Goal: Transaction & Acquisition: Purchase product/service

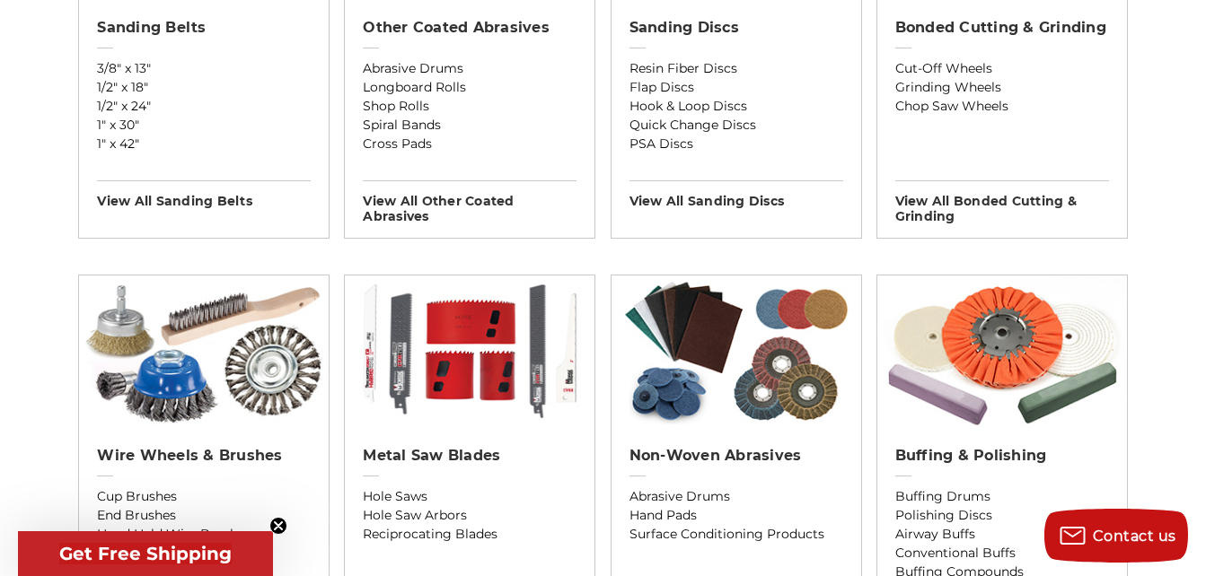
scroll to position [898, 0]
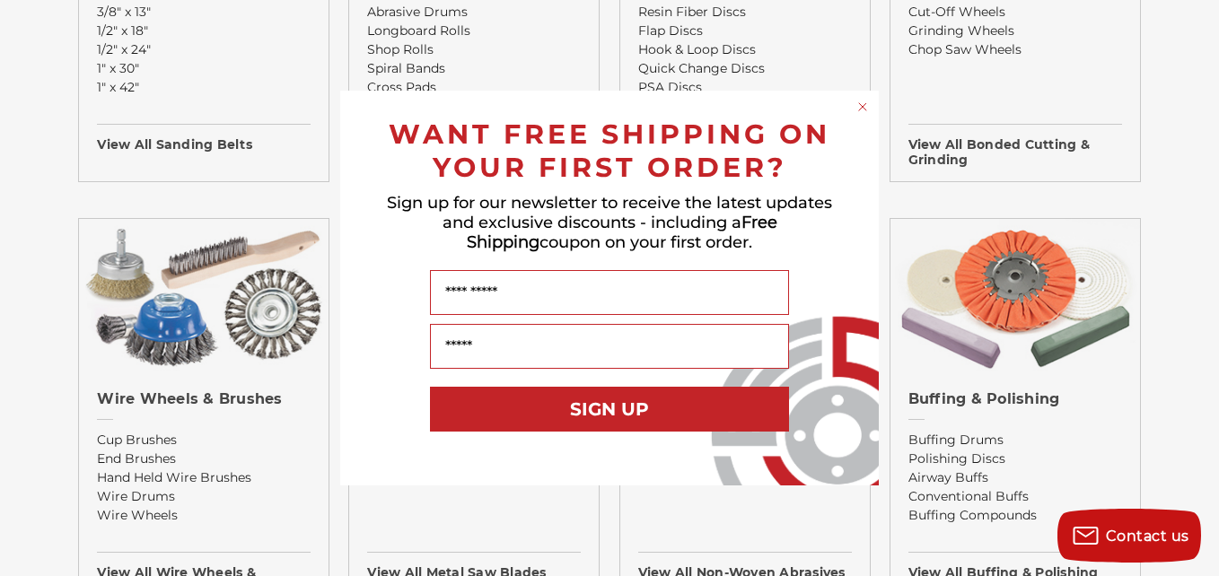
click at [866, 105] on circle "Close dialog" at bounding box center [863, 107] width 17 height 17
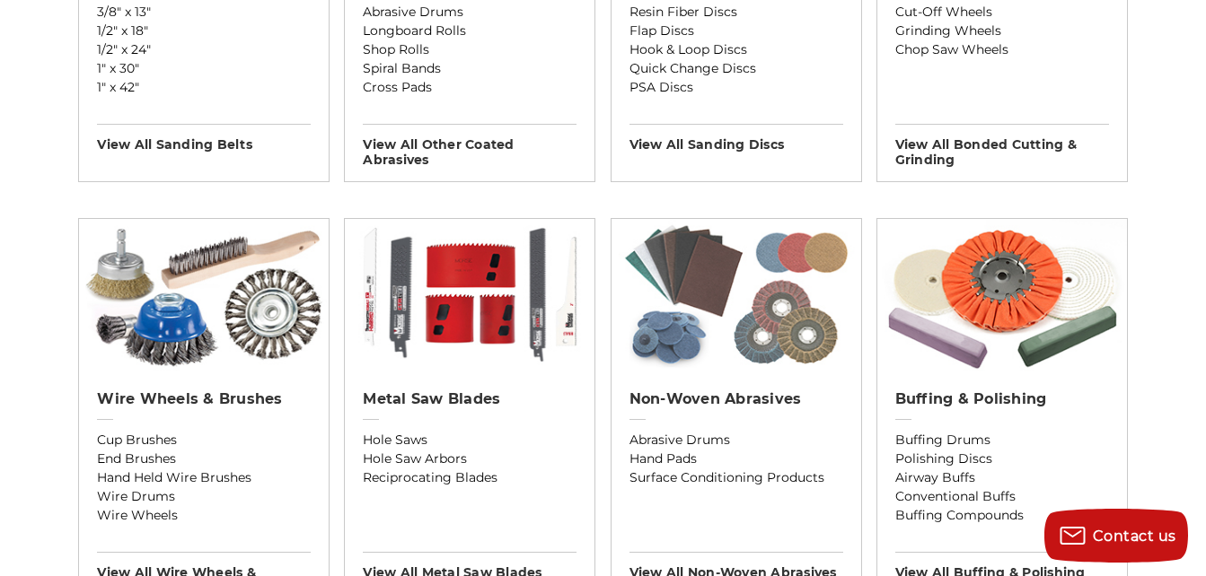
click at [681, 290] on img at bounding box center [737, 295] width 250 height 153
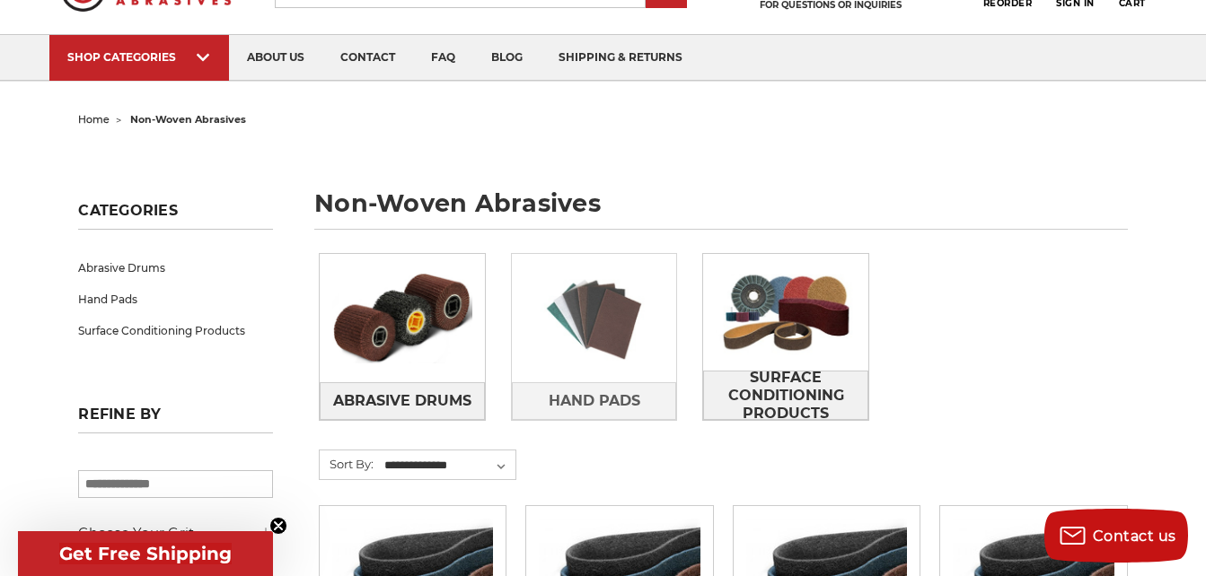
click at [633, 350] on img at bounding box center [594, 318] width 165 height 117
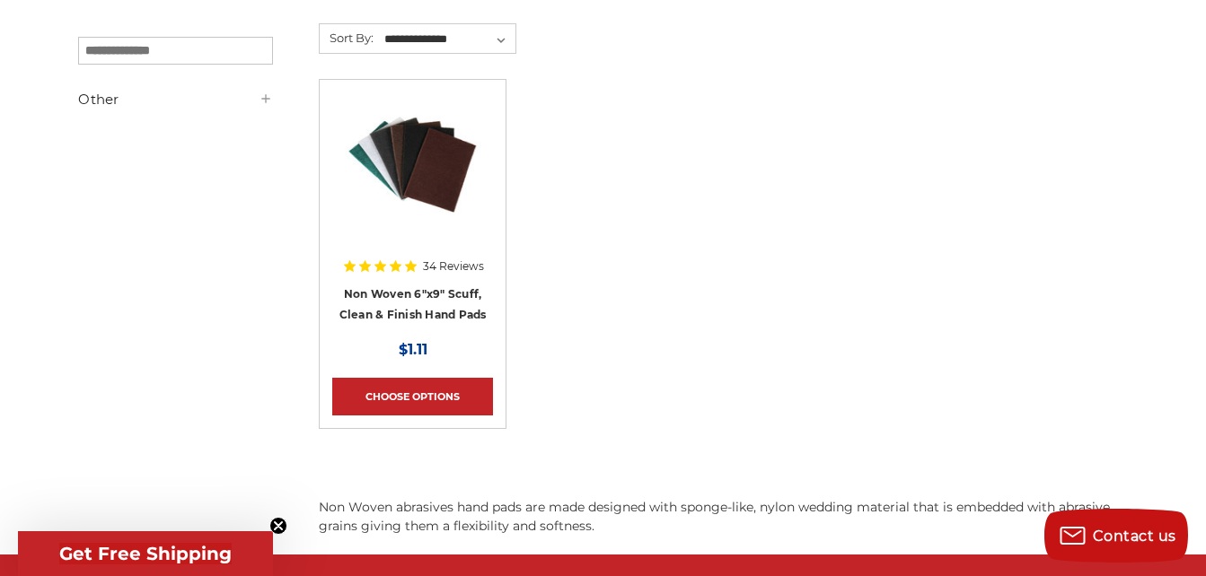
scroll to position [359, 0]
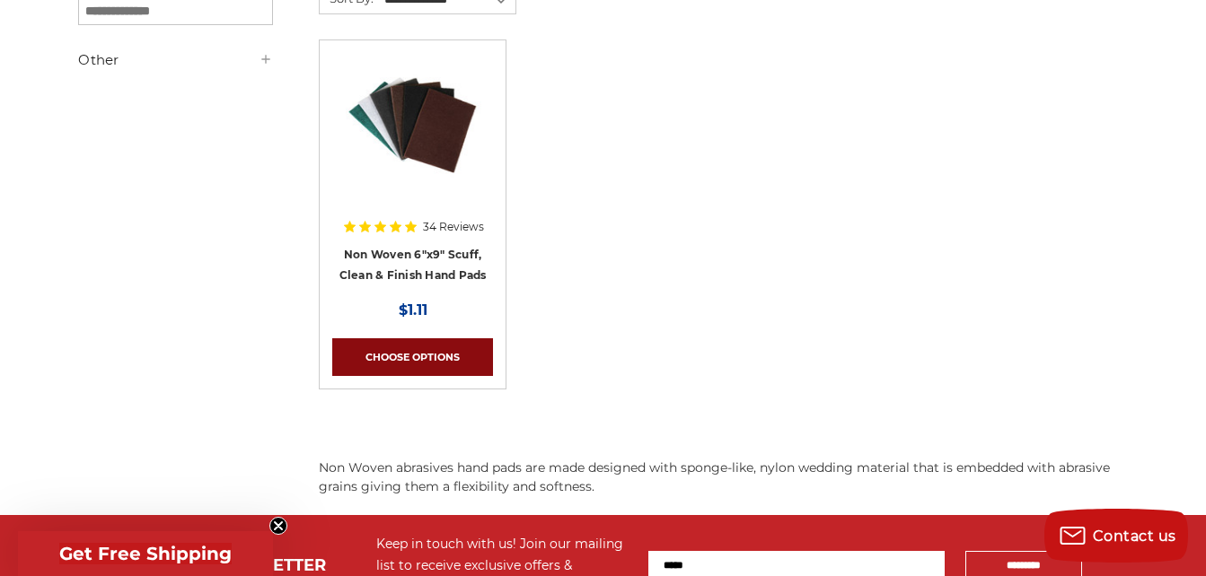
click at [411, 356] on link "Choose Options" at bounding box center [412, 358] width 161 height 38
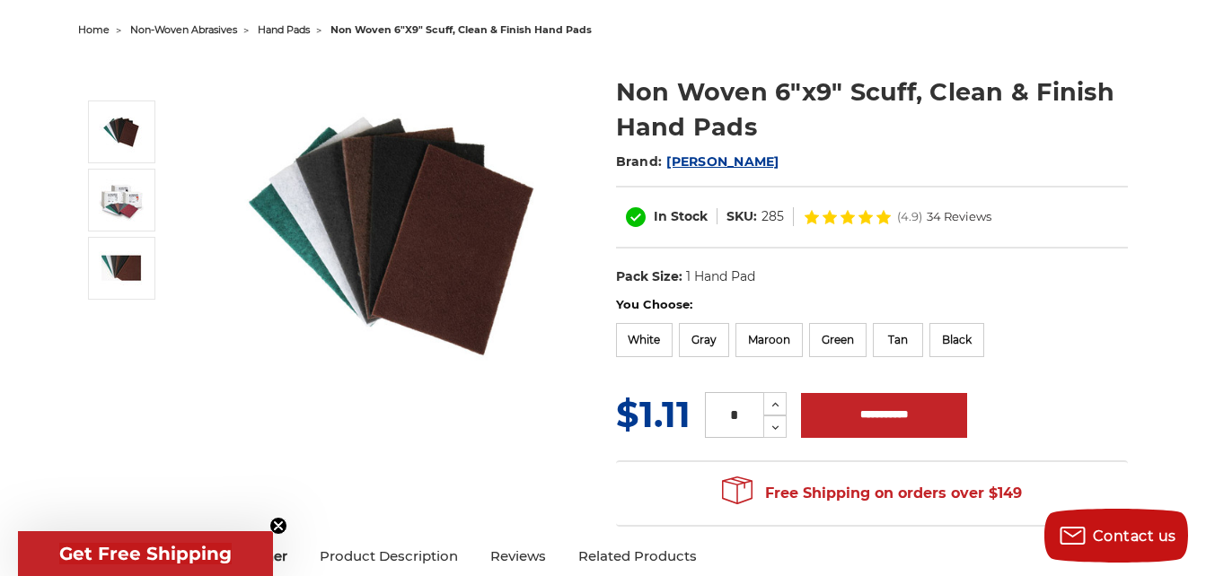
scroll to position [269, 0]
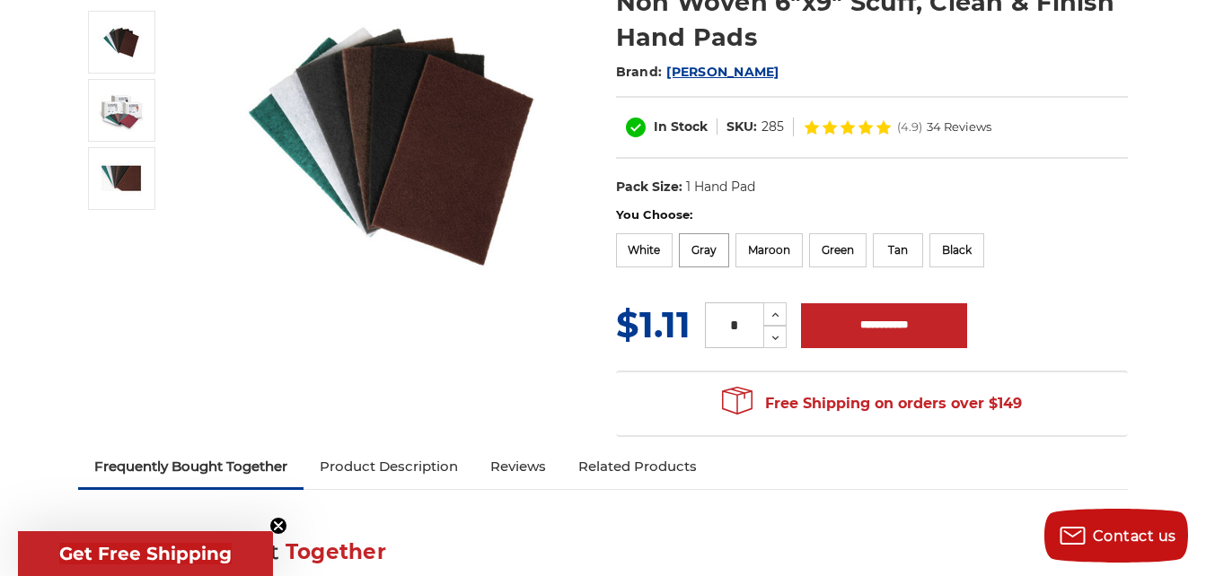
click at [701, 251] on label "Gray" at bounding box center [704, 250] width 50 height 34
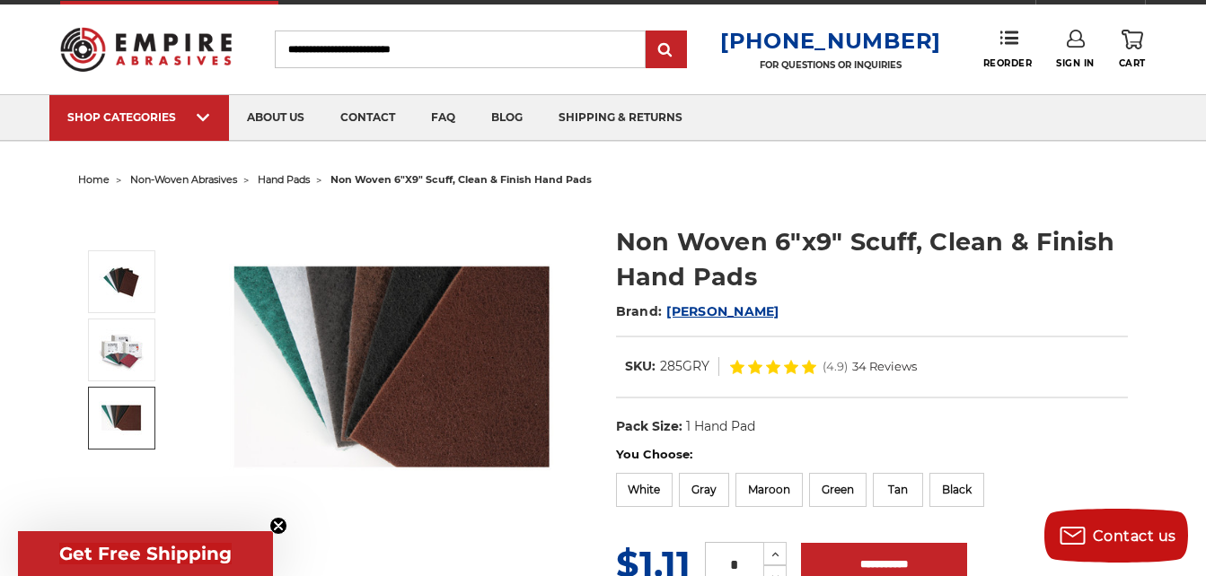
scroll to position [0, 0]
